Goal: Transaction & Acquisition: Purchase product/service

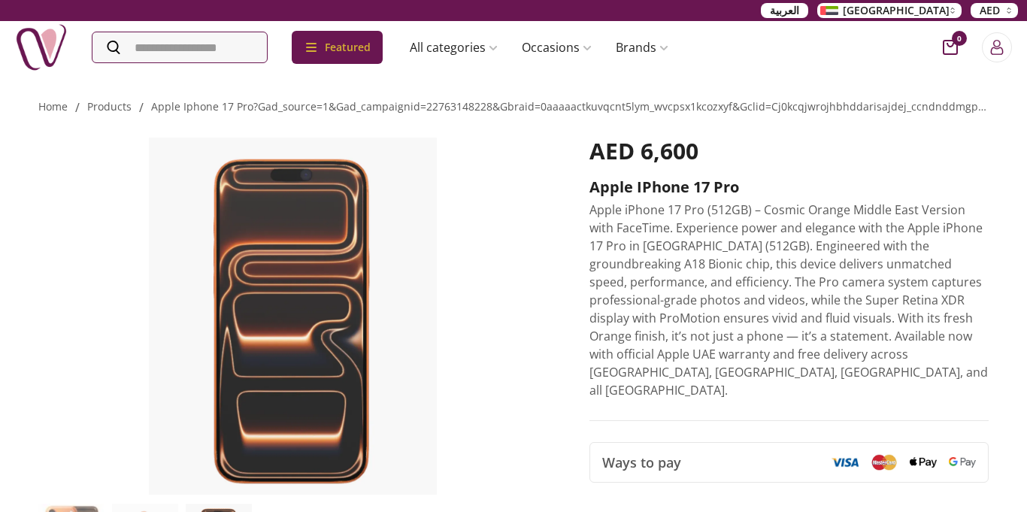
click at [132, 299] on img at bounding box center [292, 316] width 509 height 357
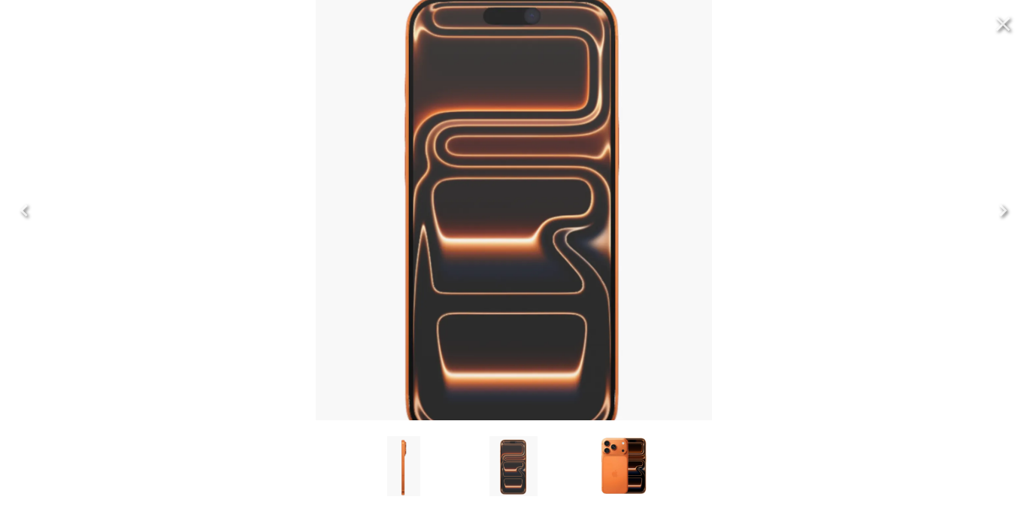
click at [616, 444] on img "button" at bounding box center [624, 466] width 56 height 60
